Goal: Task Accomplishment & Management: Complete application form

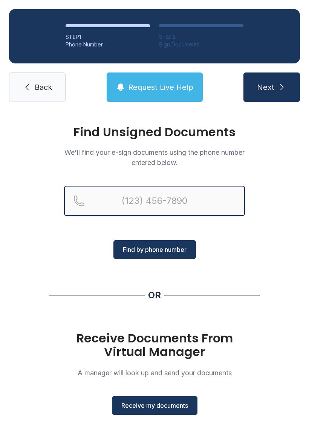
click at [157, 196] on input "Reservation phone number" at bounding box center [154, 201] width 181 height 30
type input "("
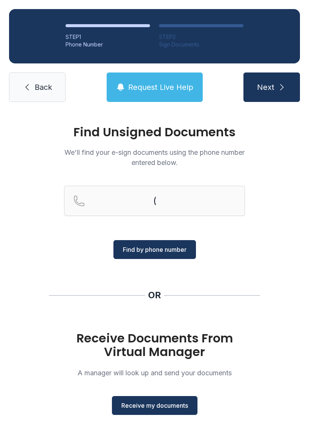
click at [272, 262] on div "Find Unsigned Documents We'll find your e-sign documents using the phone number…" at bounding box center [154, 278] width 309 height 334
click at [42, 82] on span "Back" at bounding box center [43, 87] width 17 height 11
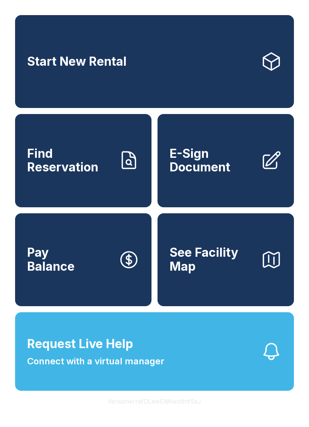
click at [245, 166] on span "E-Sign Document" at bounding box center [212, 161] width 85 height 28
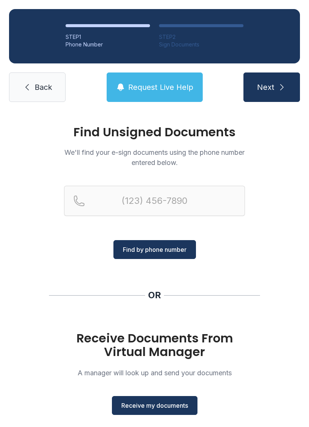
click at [164, 406] on span "Receive my documents" at bounding box center [155, 405] width 67 height 9
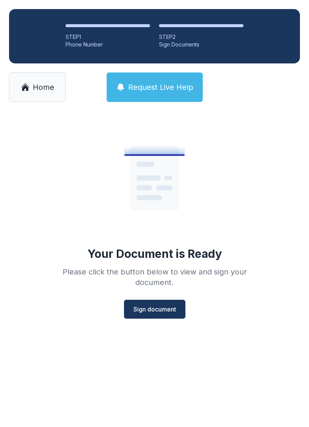
click at [163, 300] on button "Sign document" at bounding box center [155, 309] width 62 height 19
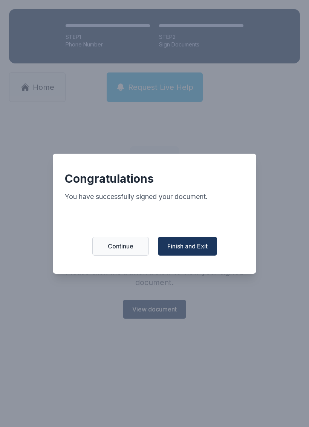
click at [132, 251] on span "Continue" at bounding box center [121, 246] width 26 height 9
